Goal: Task Accomplishment & Management: Use online tool/utility

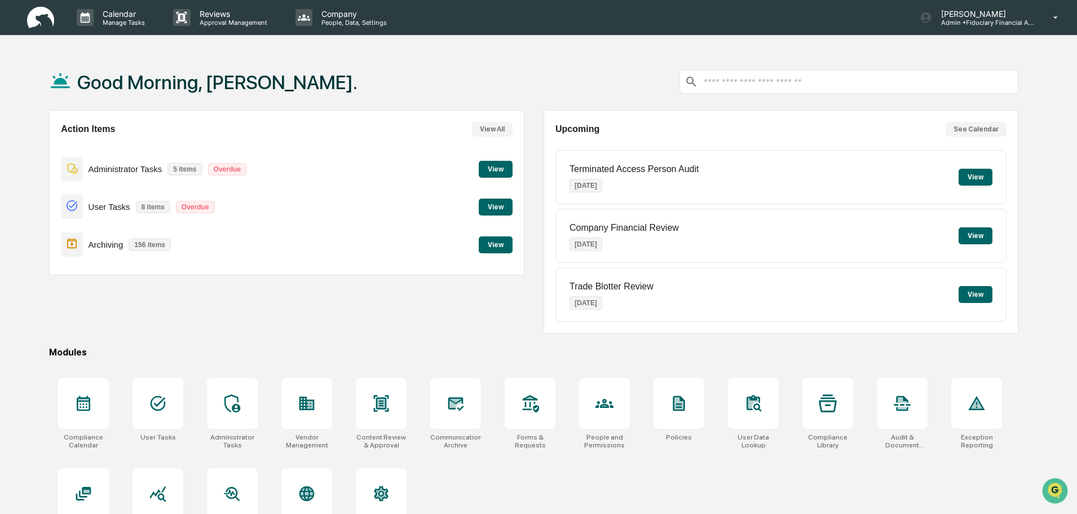
click at [497, 248] on button "View" at bounding box center [496, 244] width 34 height 17
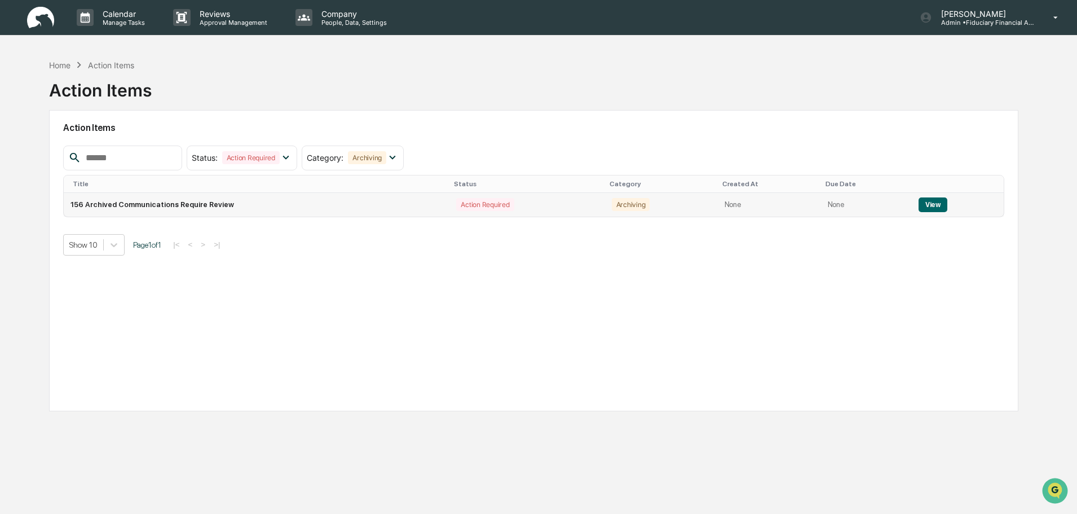
click at [928, 205] on button "View" at bounding box center [933, 204] width 29 height 15
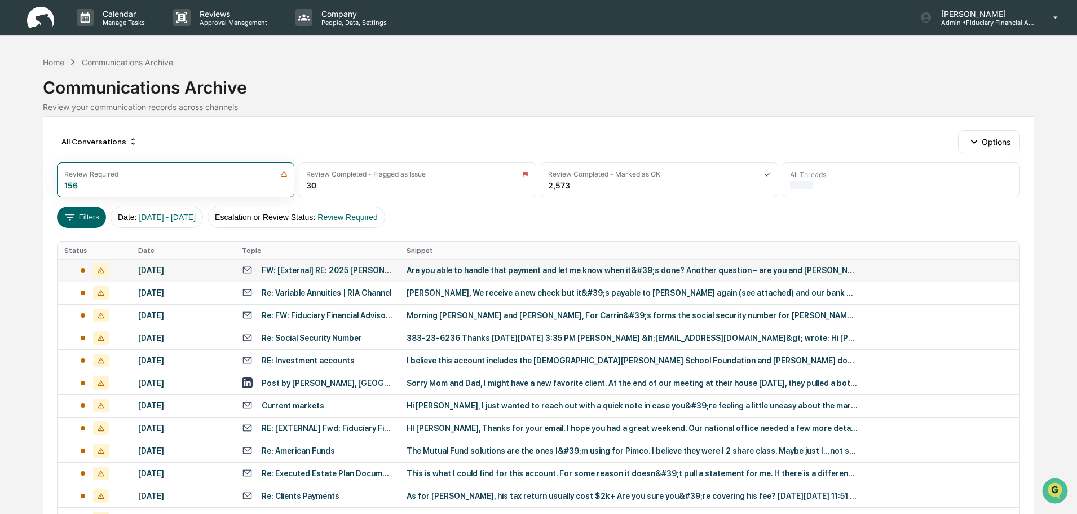
click at [489, 270] on div "Are you able to handle that payment and let me know when it&#39;s done? Another…" at bounding box center [632, 270] width 451 height 9
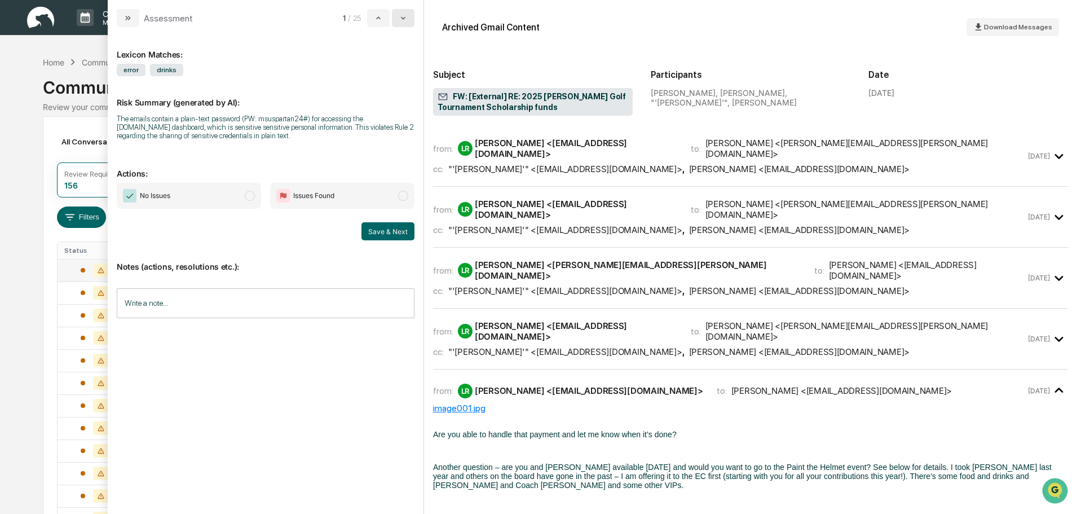
click at [409, 18] on button "modal" at bounding box center [403, 18] width 23 height 18
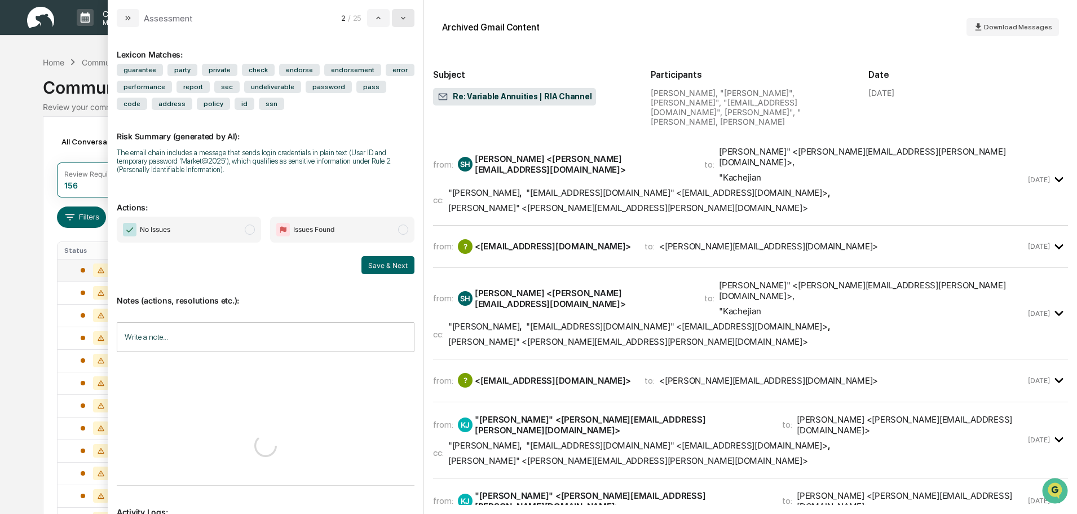
click at [407, 20] on icon "modal" at bounding box center [403, 18] width 9 height 9
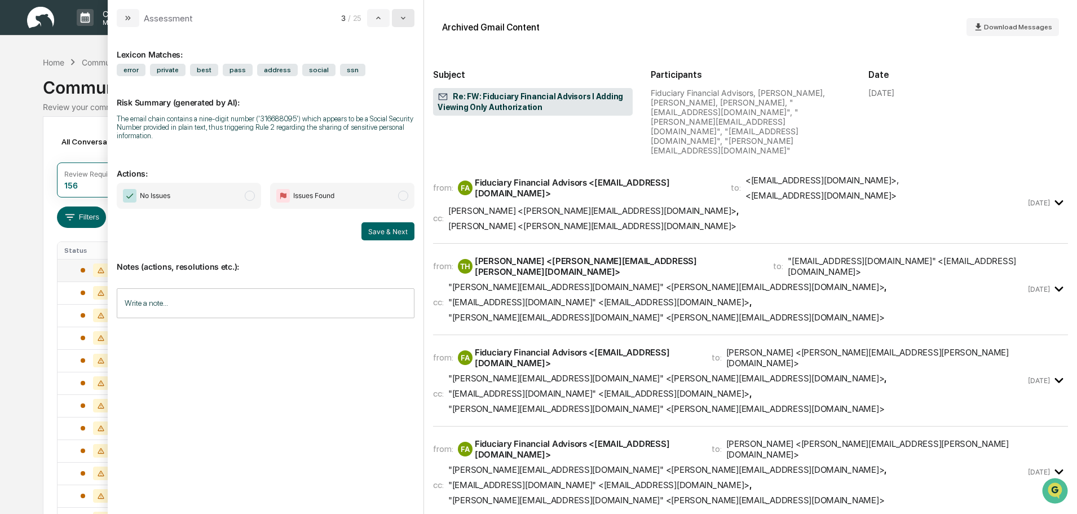
click at [407, 20] on icon "modal" at bounding box center [403, 18] width 9 height 9
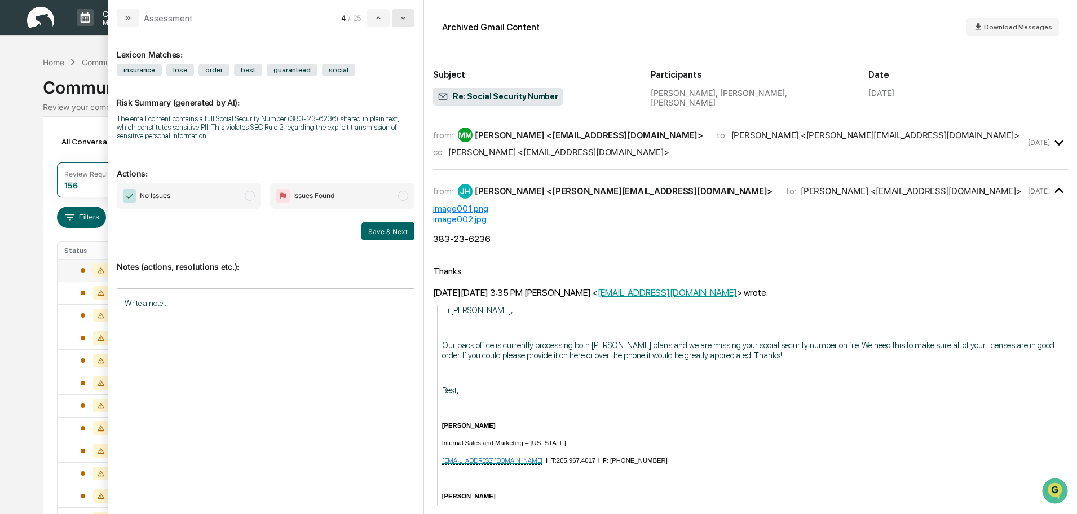
click at [407, 22] on icon "modal" at bounding box center [403, 18] width 9 height 9
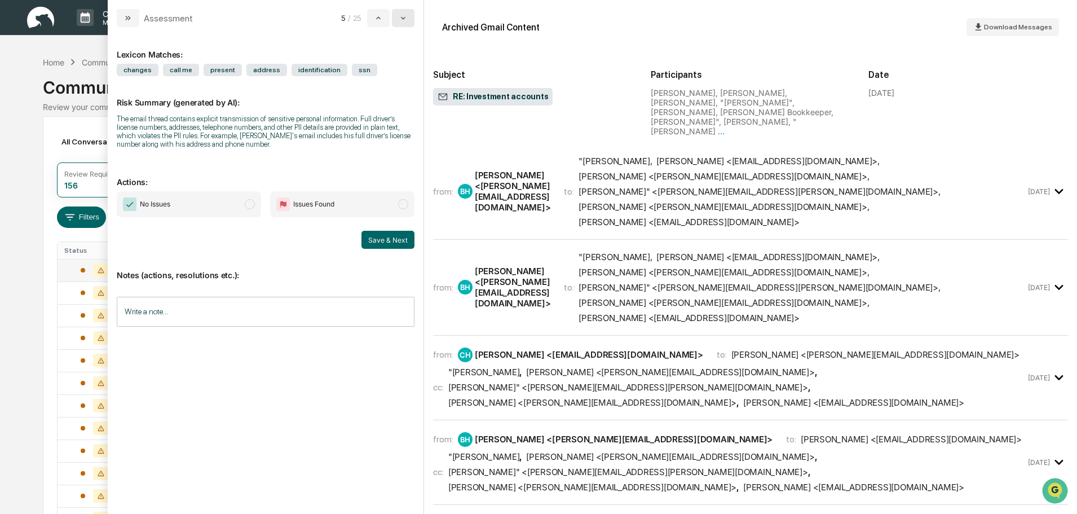
click at [407, 25] on button "modal" at bounding box center [403, 18] width 23 height 18
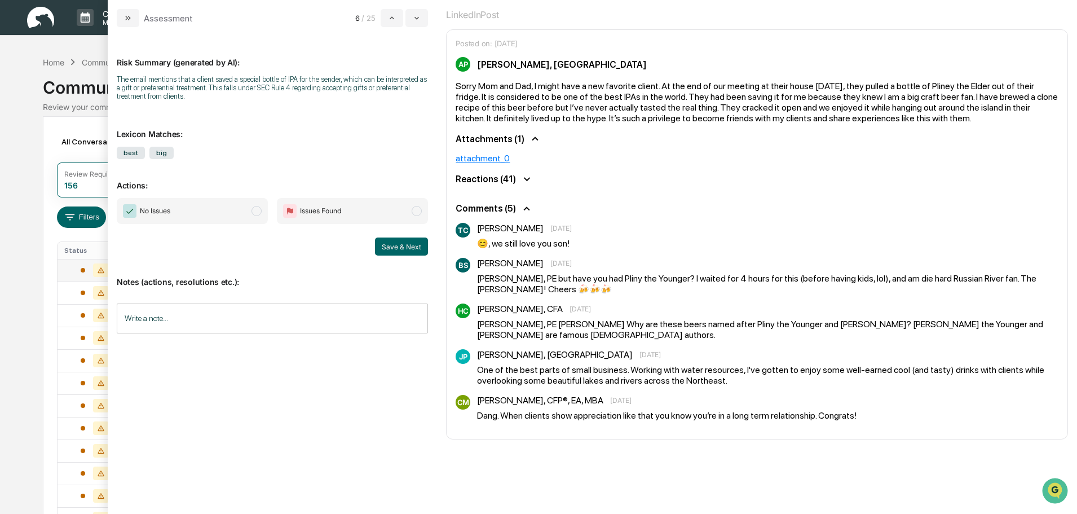
click at [407, 25] on button "modal" at bounding box center [416, 18] width 23 height 18
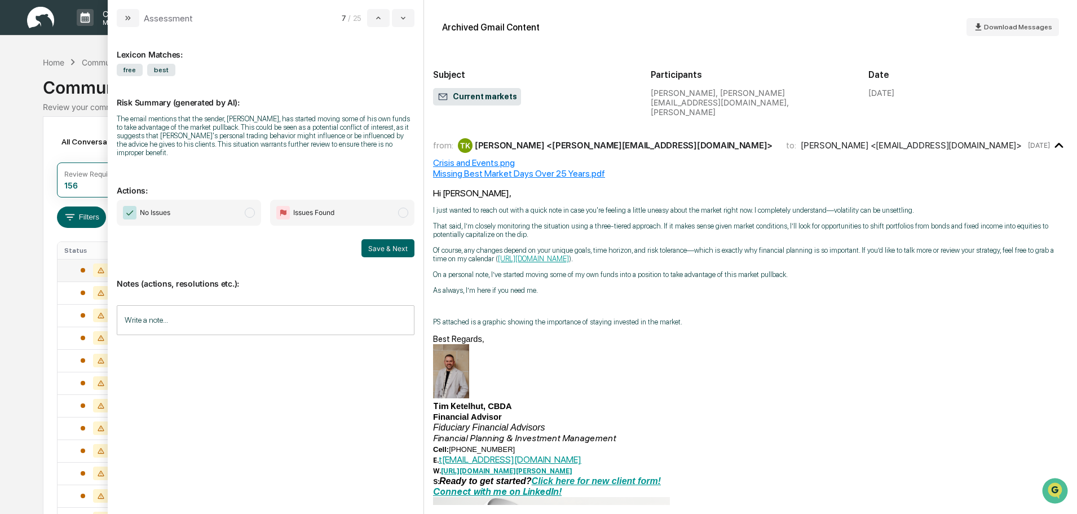
click at [407, 25] on button "modal" at bounding box center [403, 18] width 23 height 18
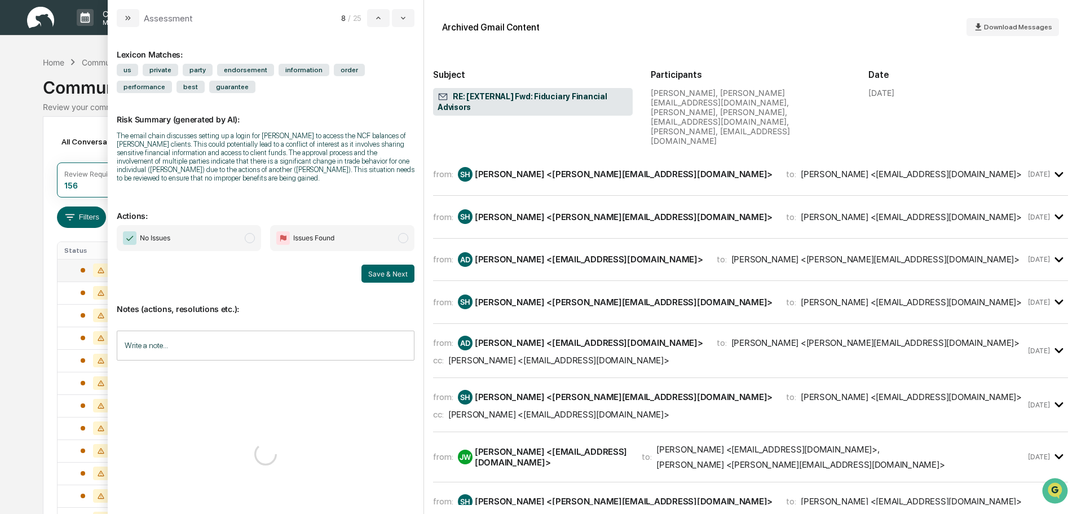
click at [407, 25] on button "modal" at bounding box center [403, 18] width 23 height 18
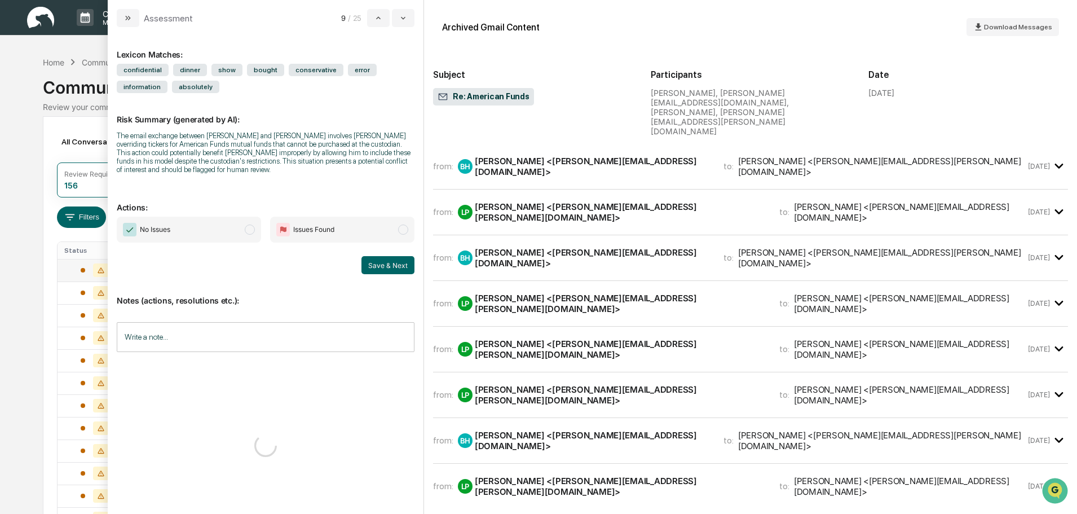
click at [407, 25] on button "modal" at bounding box center [403, 18] width 23 height 18
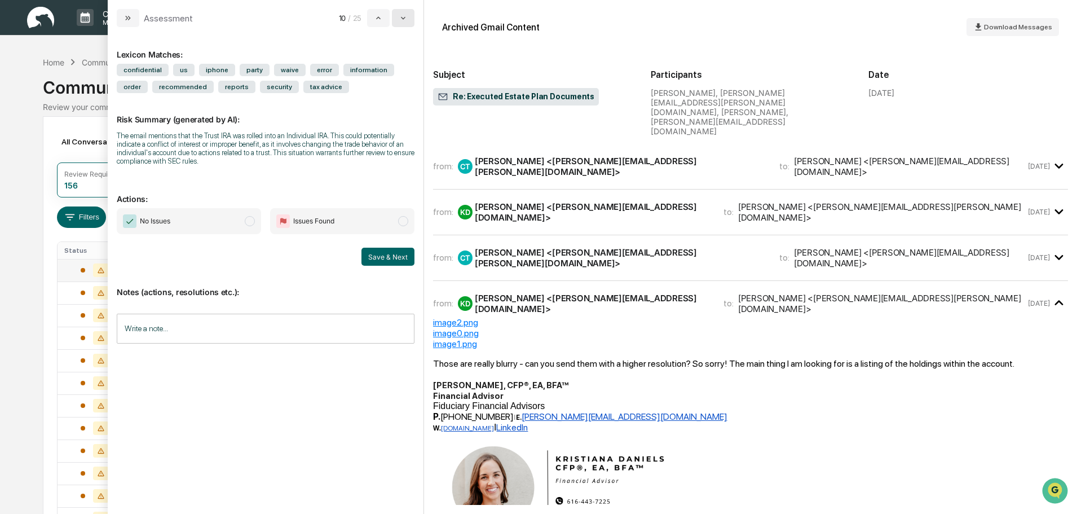
click at [406, 25] on button "modal" at bounding box center [403, 18] width 23 height 18
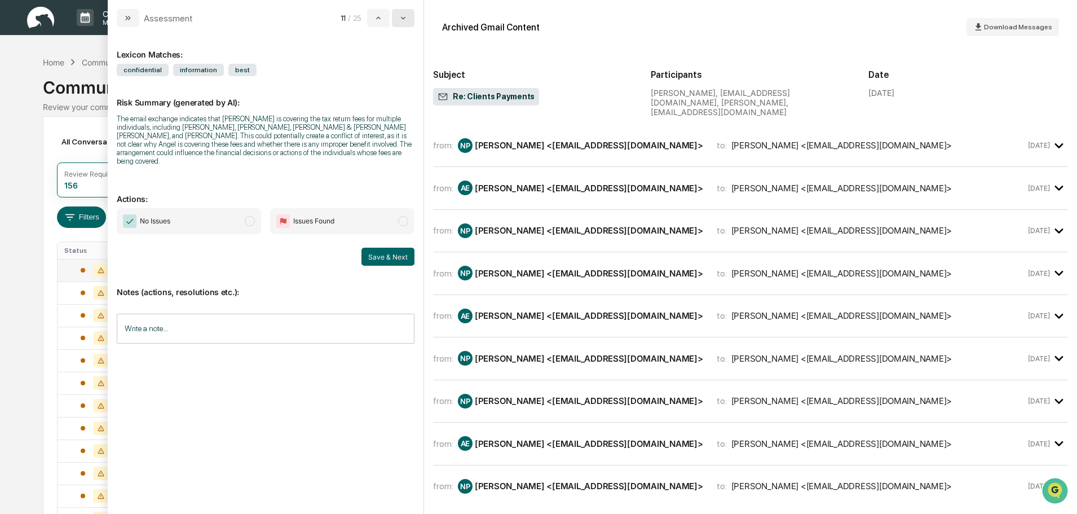
click at [406, 25] on button "modal" at bounding box center [403, 18] width 23 height 18
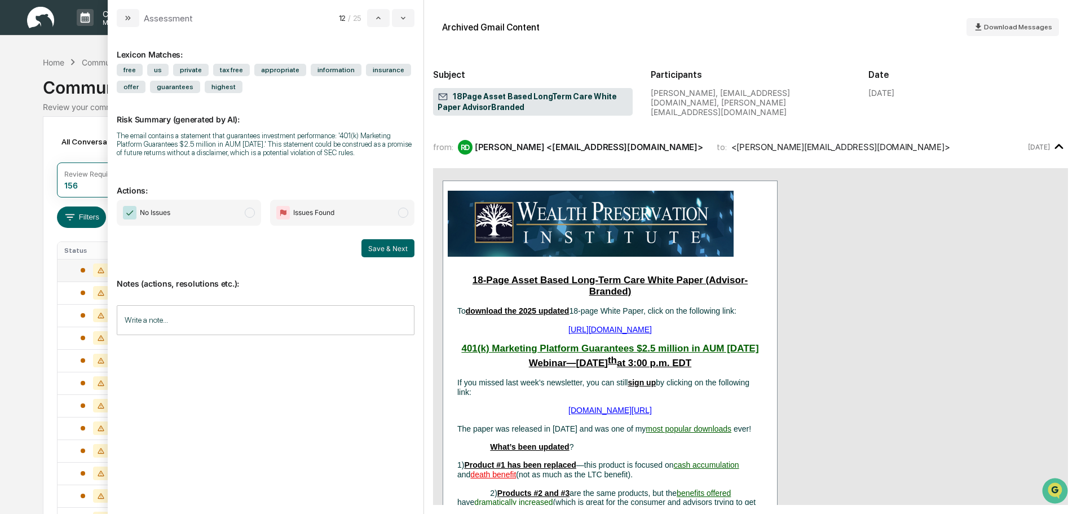
click at [223, 214] on span "No Issues" at bounding box center [189, 213] width 144 height 26
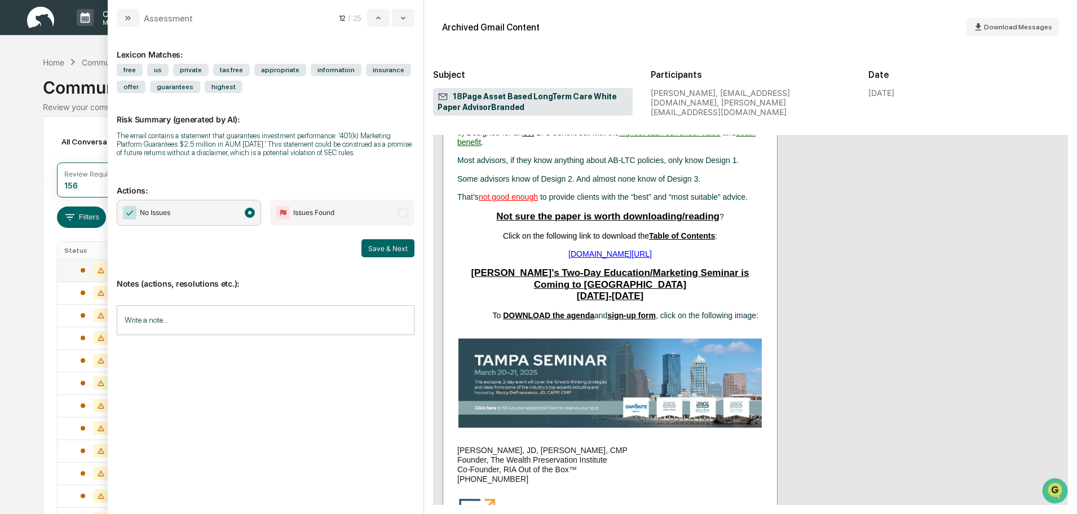
scroll to position [940, 0]
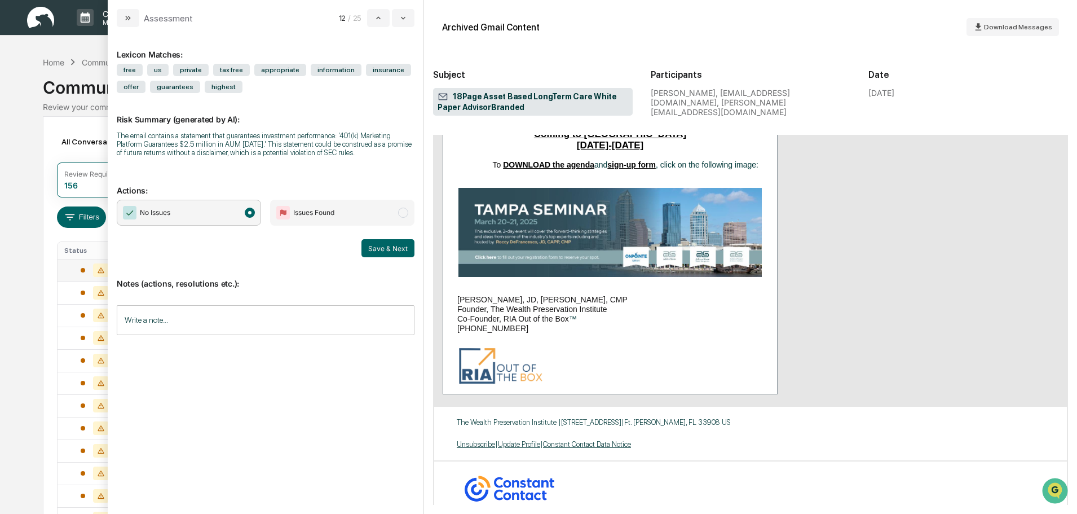
click at [381, 246] on button "Save & Next" at bounding box center [387, 248] width 53 height 18
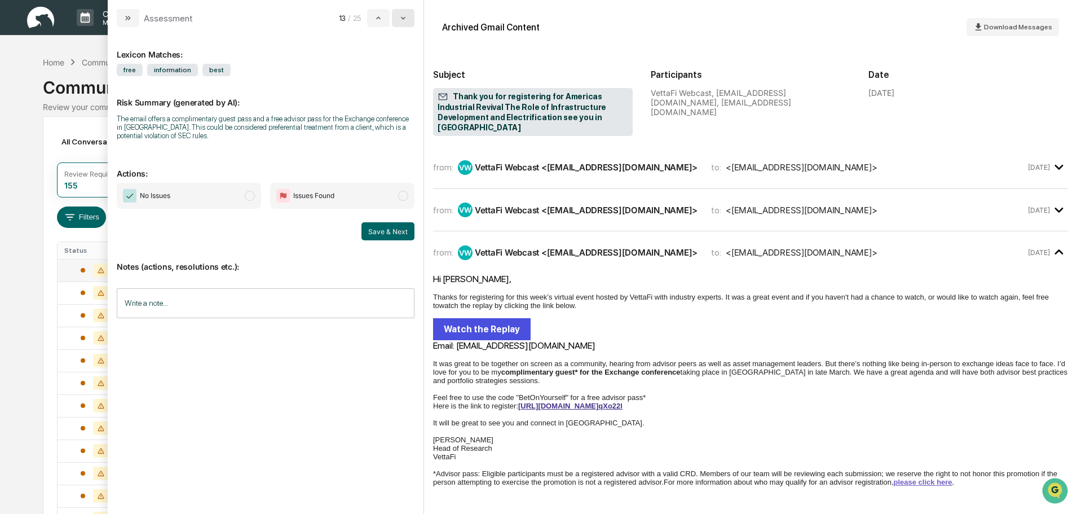
click at [412, 22] on button "modal" at bounding box center [403, 18] width 23 height 18
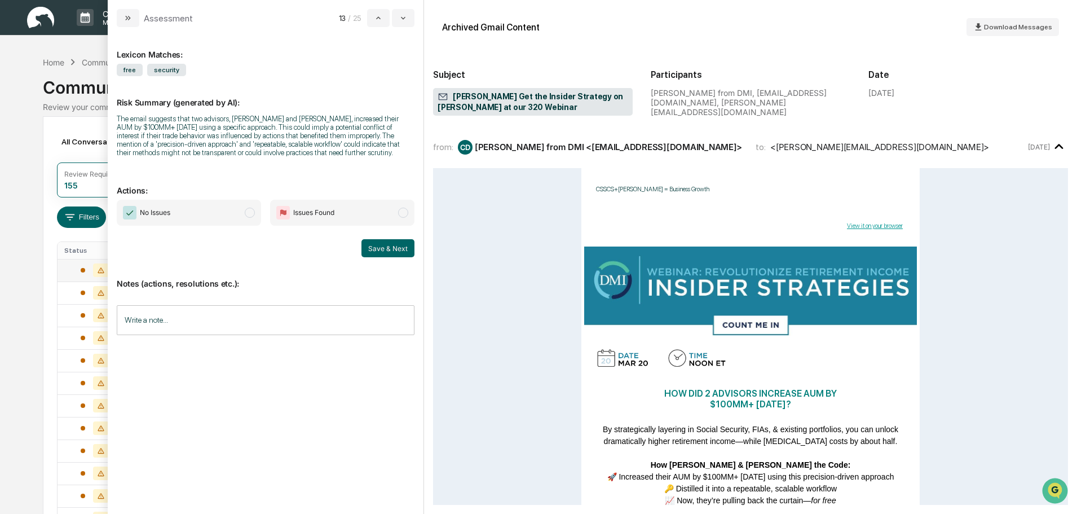
click at [201, 220] on span "No Issues" at bounding box center [189, 213] width 144 height 26
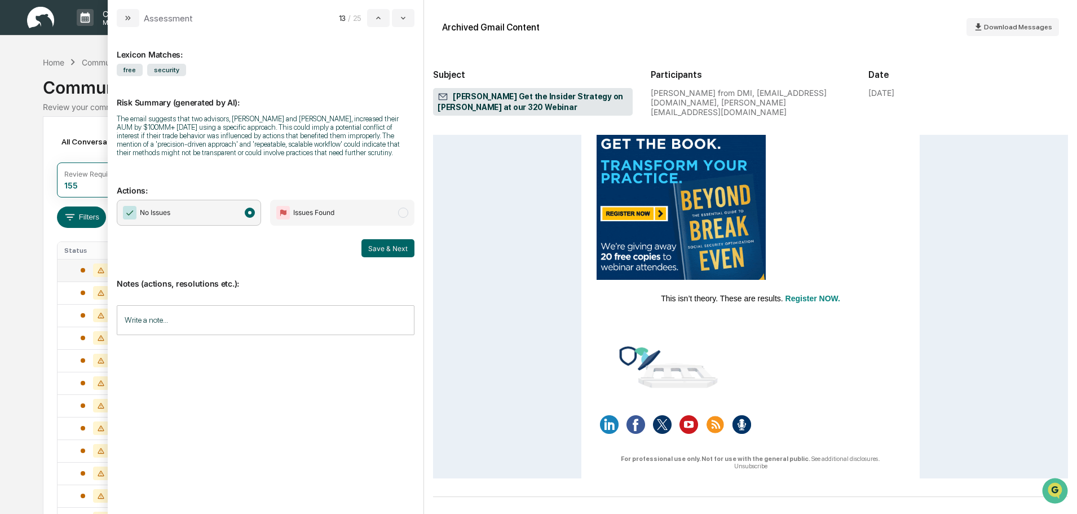
scroll to position [451, 0]
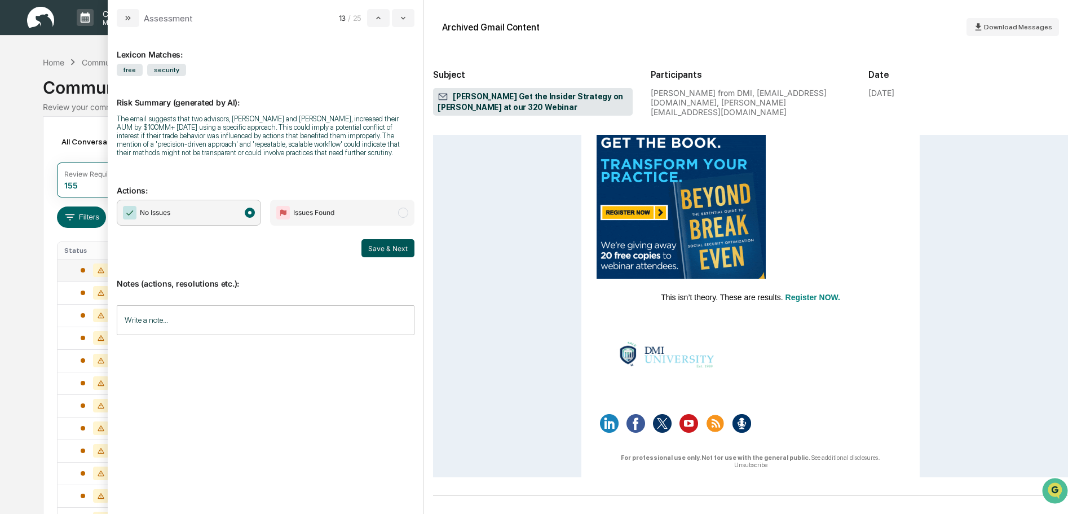
click at [384, 247] on button "Save & Next" at bounding box center [387, 248] width 53 height 18
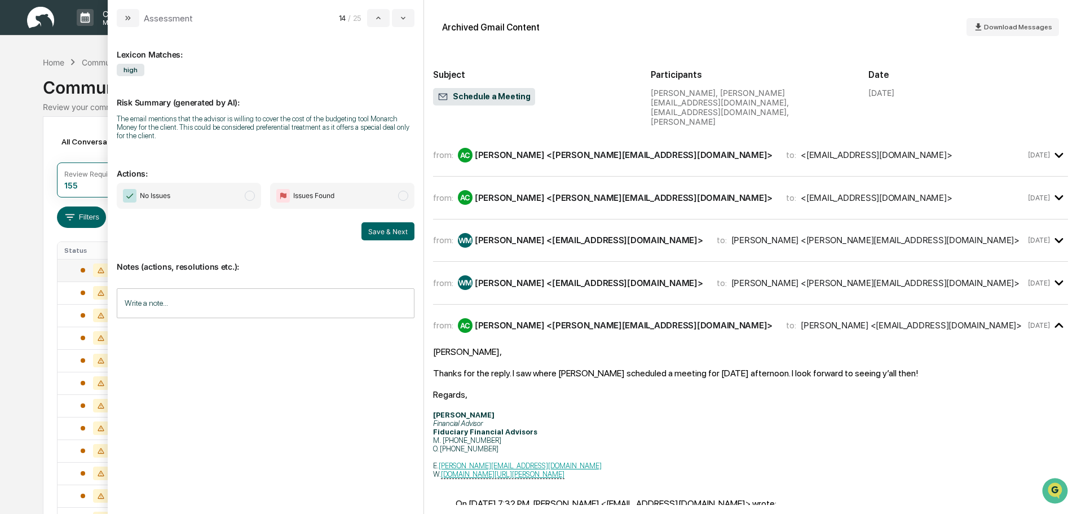
click at [391, 21] on div "14 / 25" at bounding box center [377, 18] width 76 height 18
click at [400, 17] on icon "modal" at bounding box center [403, 18] width 9 height 9
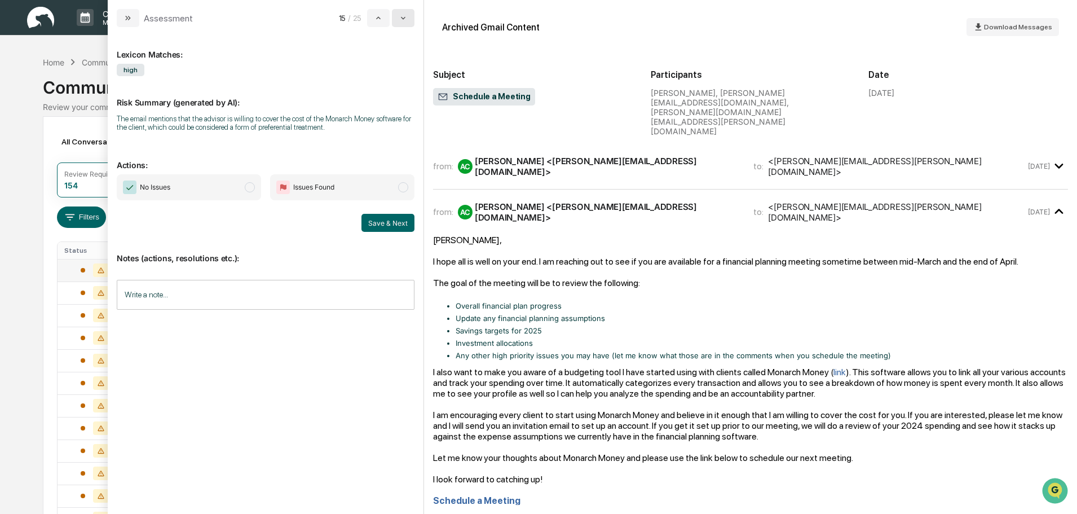
click at [400, 17] on icon "modal" at bounding box center [403, 18] width 9 height 9
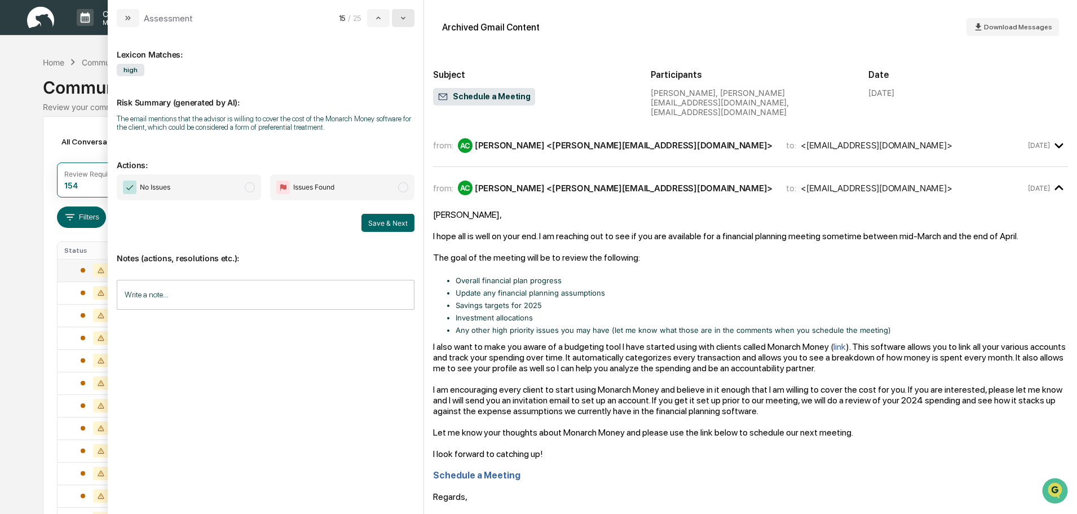
click at [400, 17] on icon "modal" at bounding box center [403, 18] width 9 height 9
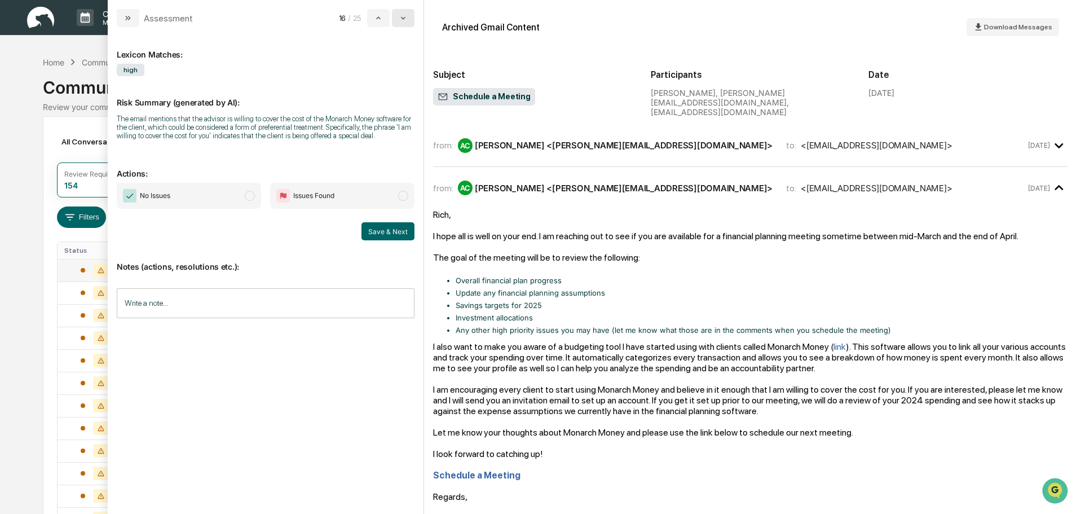
click at [400, 17] on icon "modal" at bounding box center [403, 18] width 9 height 9
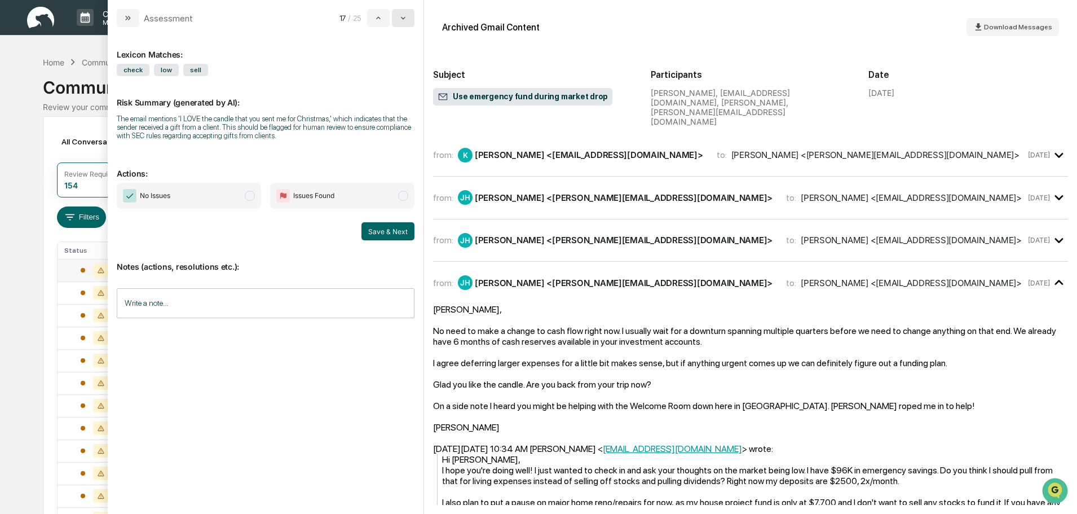
click at [400, 17] on icon "modal" at bounding box center [403, 18] width 9 height 9
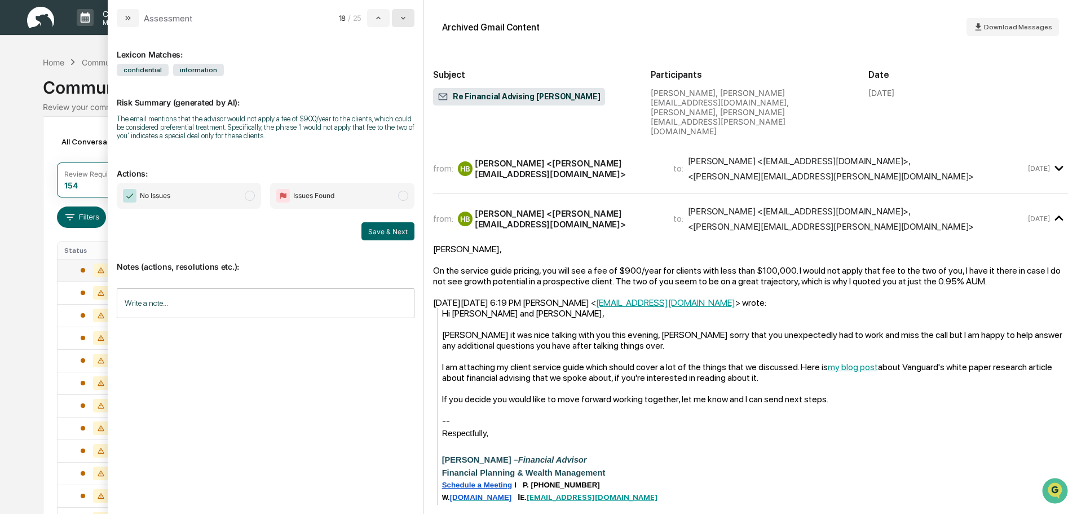
click at [400, 17] on icon "modal" at bounding box center [403, 18] width 9 height 9
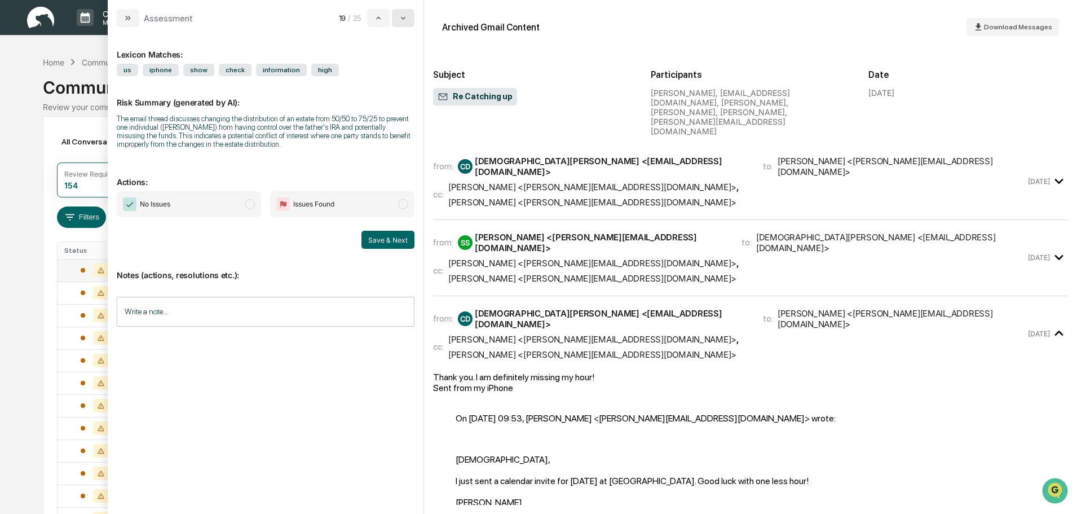
click at [400, 17] on icon "modal" at bounding box center [403, 18] width 9 height 9
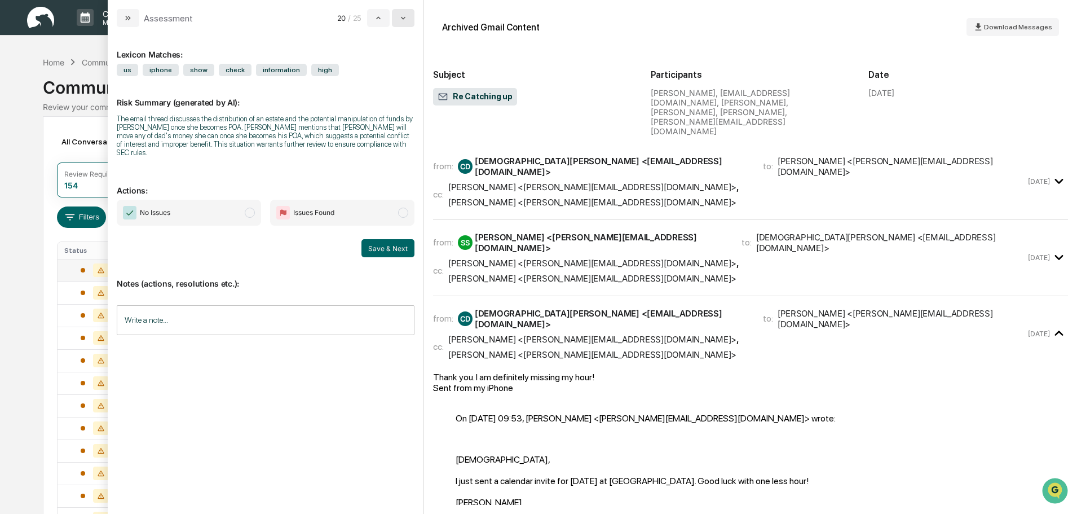
click at [400, 17] on icon "modal" at bounding box center [403, 18] width 9 height 9
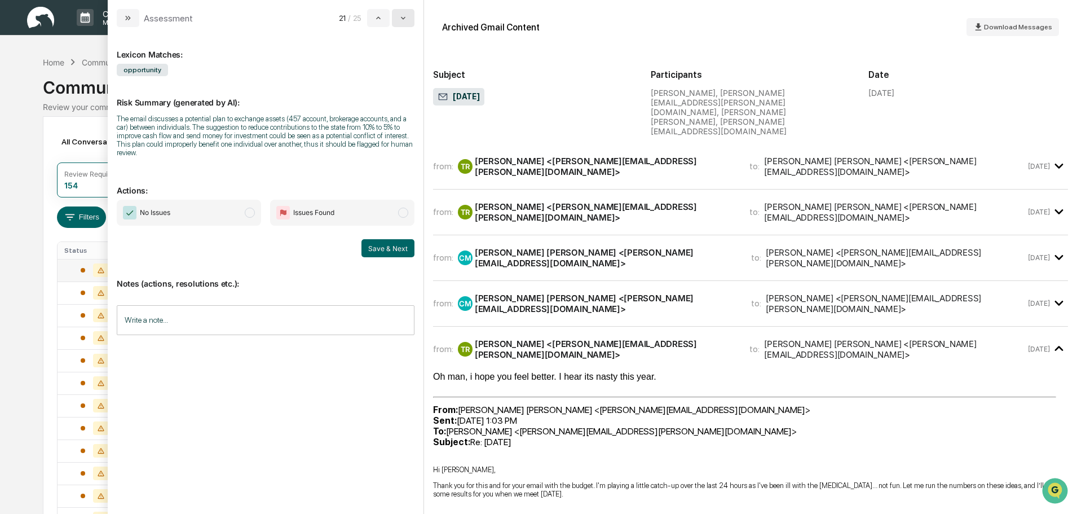
click at [400, 17] on icon "modal" at bounding box center [403, 18] width 9 height 9
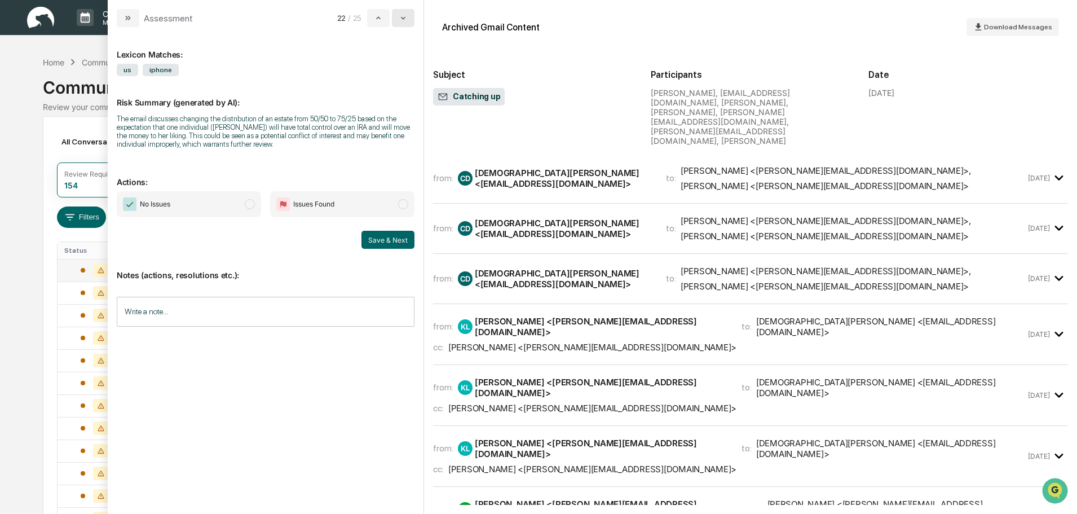
click at [400, 17] on icon "modal" at bounding box center [403, 18] width 9 height 9
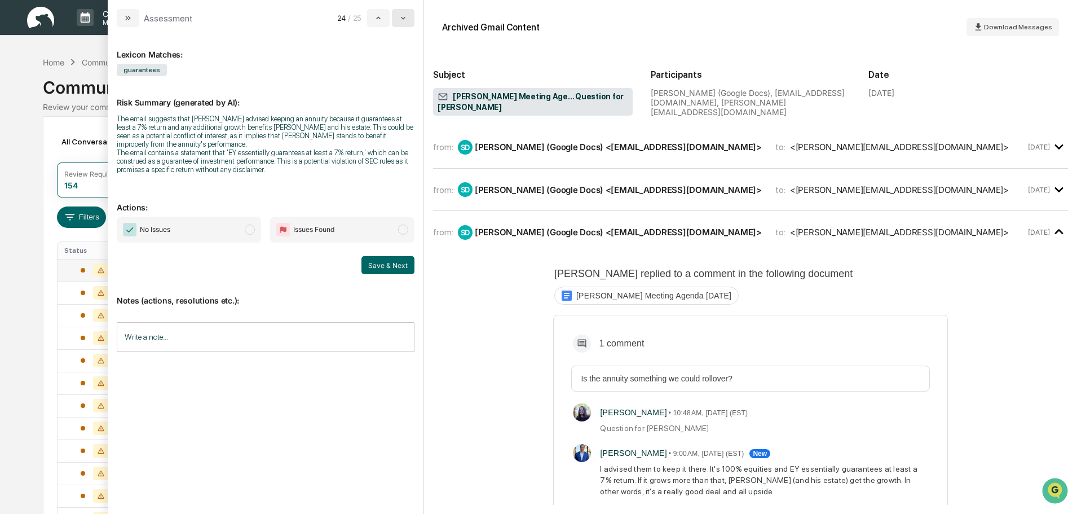
click at [400, 17] on icon "modal" at bounding box center [403, 18] width 9 height 9
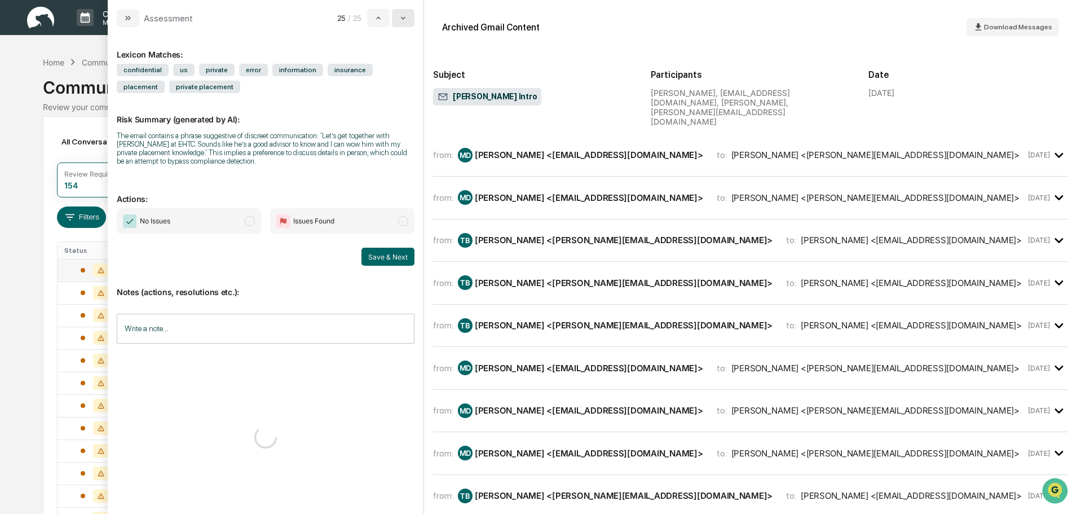
click at [400, 17] on icon "modal" at bounding box center [403, 18] width 9 height 9
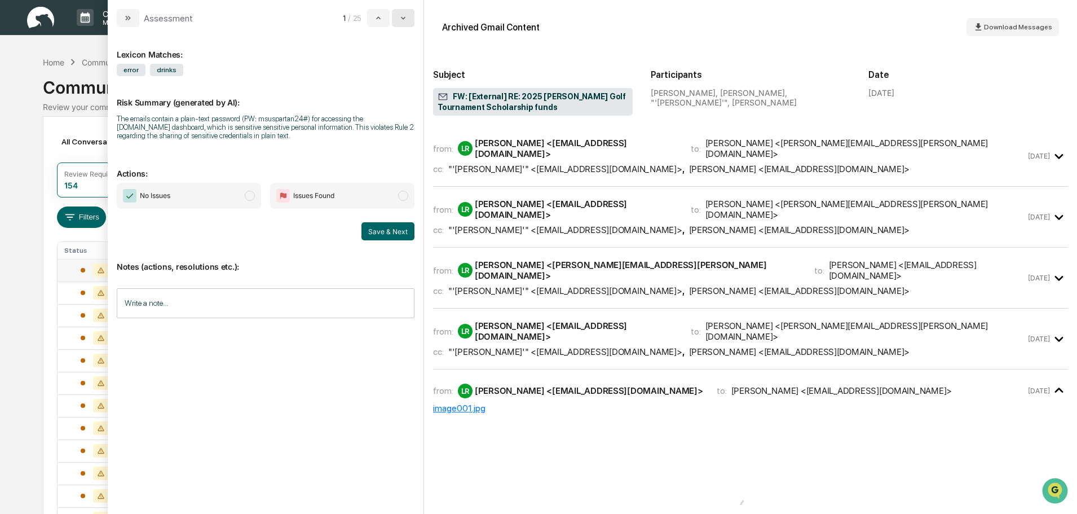
click at [400, 17] on icon "modal" at bounding box center [403, 18] width 9 height 9
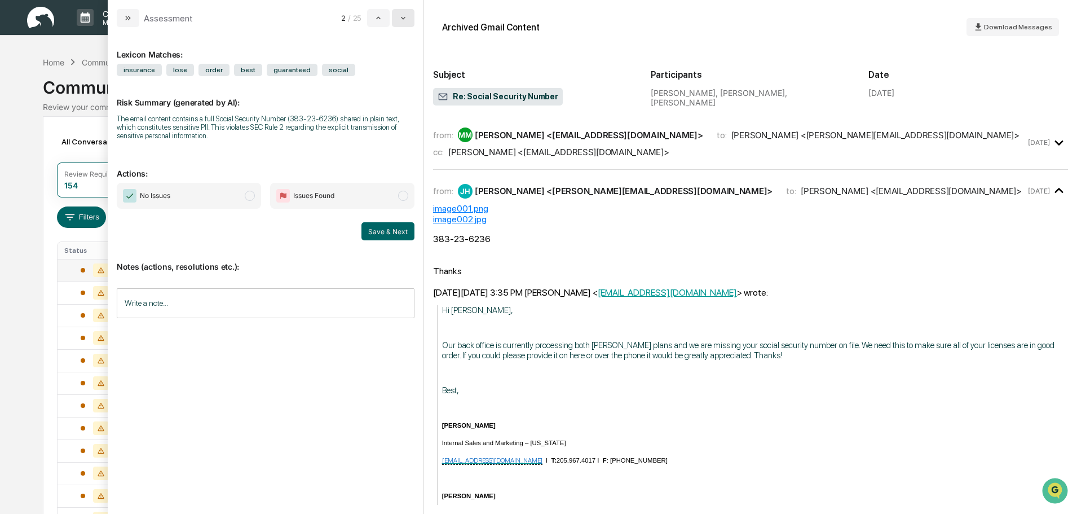
click at [400, 17] on icon "modal" at bounding box center [403, 18] width 9 height 9
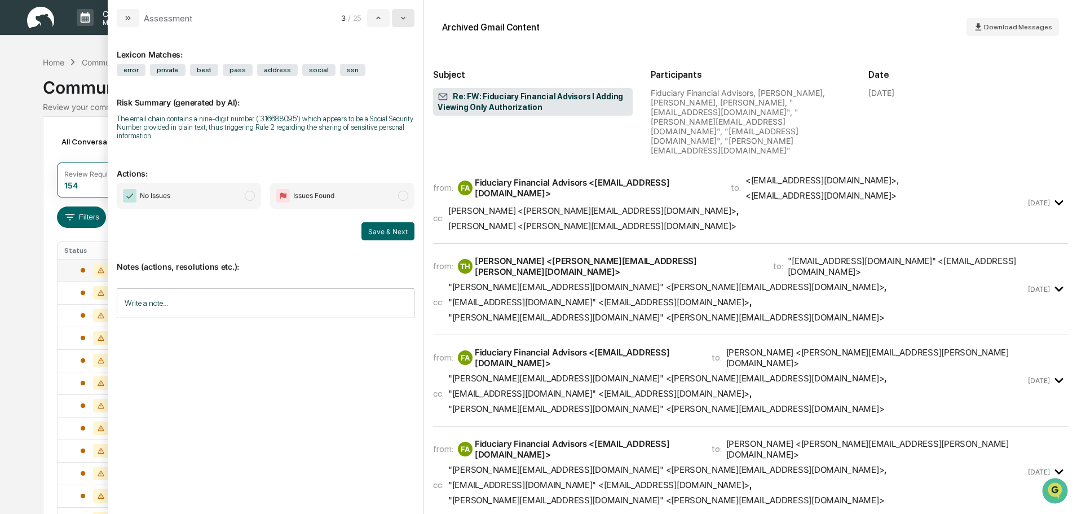
click at [400, 17] on icon "modal" at bounding box center [403, 18] width 9 height 9
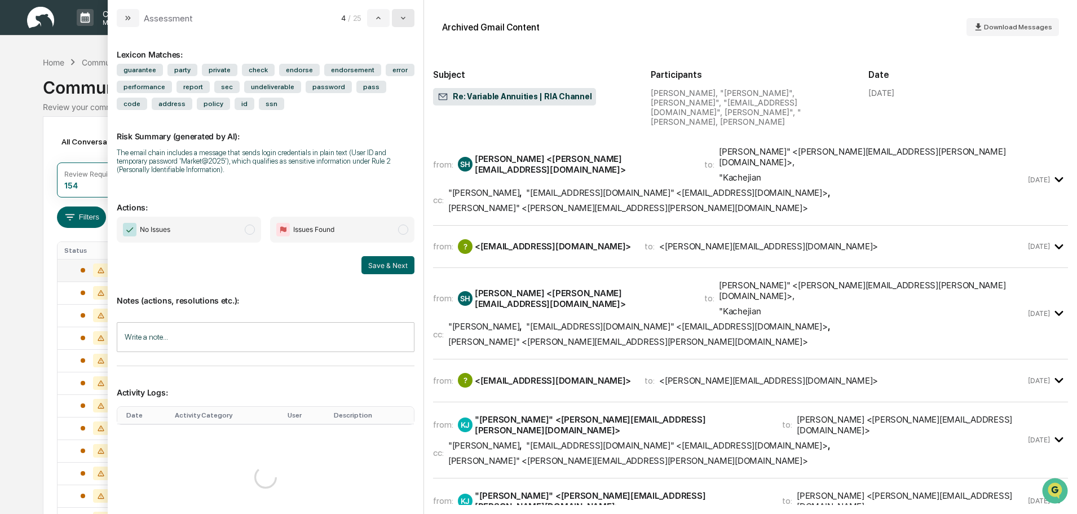
click at [400, 17] on icon "modal" at bounding box center [403, 18] width 9 height 9
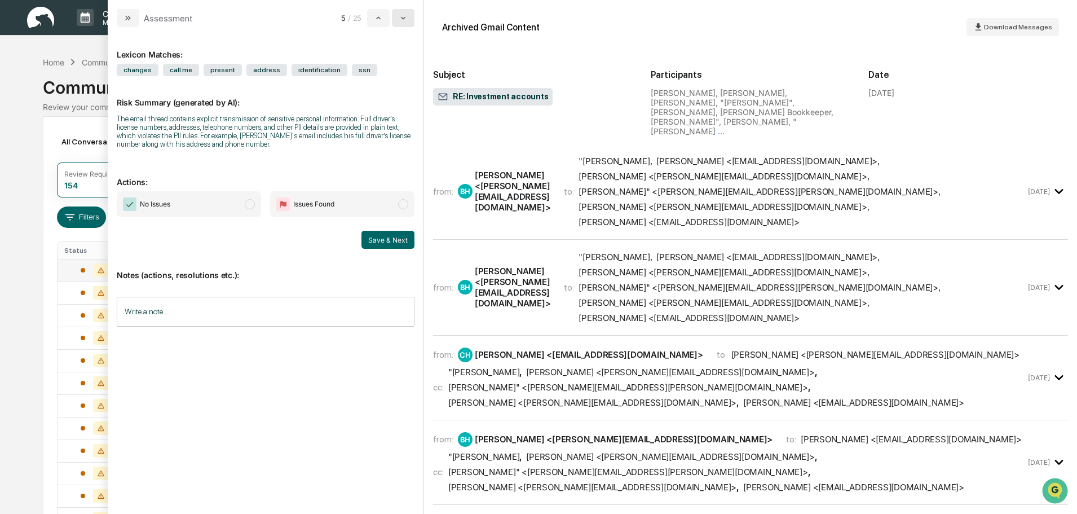
click at [400, 17] on icon "modal" at bounding box center [403, 18] width 9 height 9
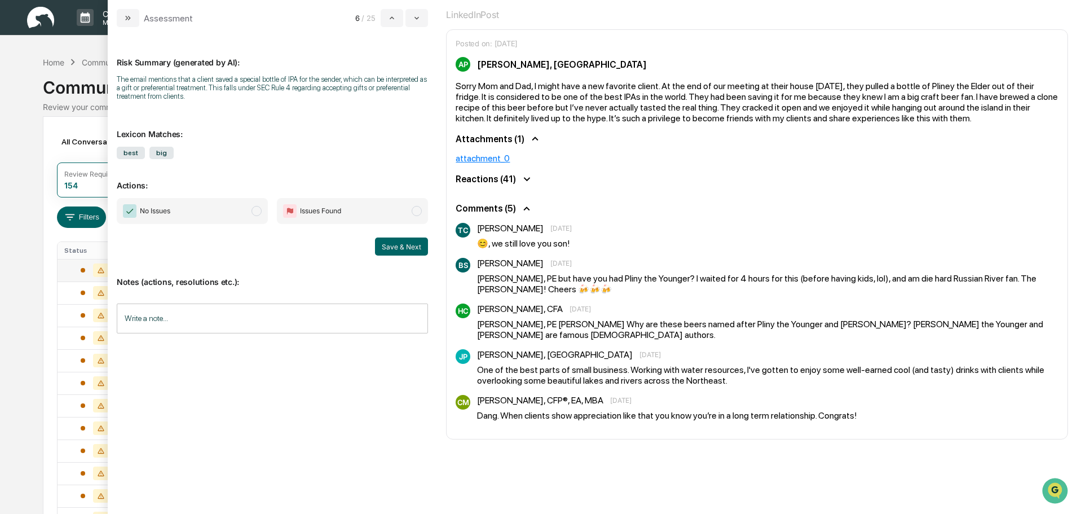
click at [28, 73] on div "Calendar Manage Tasks Reviews Approval Management Company People, Data, Setting…" at bounding box center [538, 443] width 1077 height 887
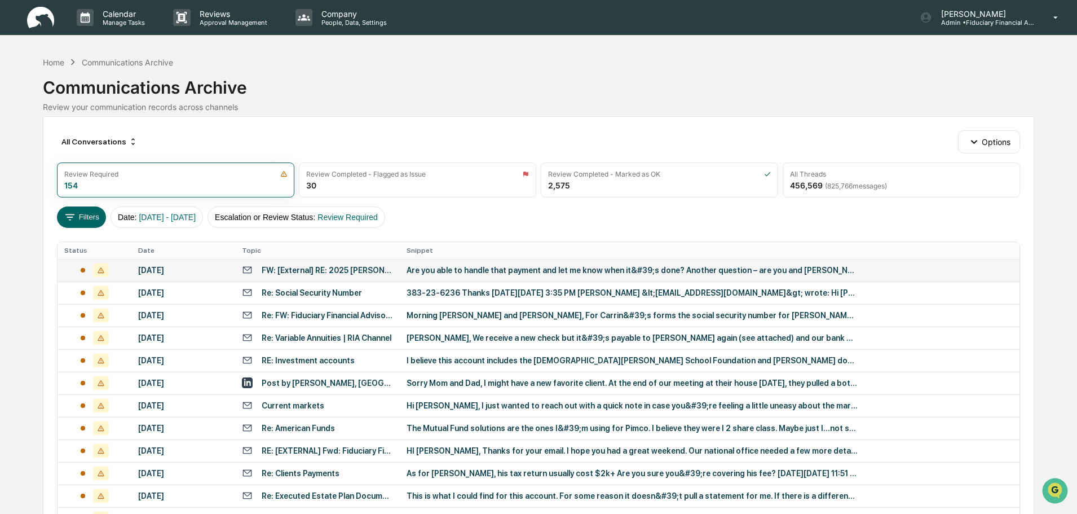
click at [517, 83] on div "Communications Archive" at bounding box center [538, 82] width 991 height 29
